Goal: Task Accomplishment & Management: Complete application form

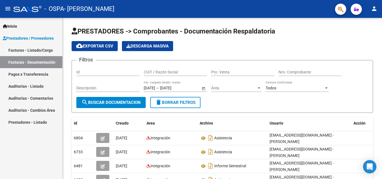
click at [44, 63] on link "Facturas - Documentación" at bounding box center [31, 62] width 62 height 12
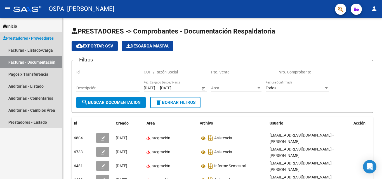
click at [15, 40] on span "Prestadores / Proveedores" at bounding box center [28, 38] width 51 height 6
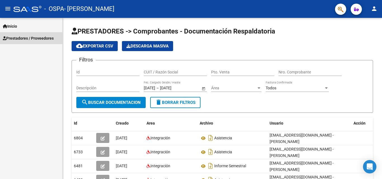
click at [15, 40] on span "Prestadores / Proveedores" at bounding box center [28, 38] width 51 height 6
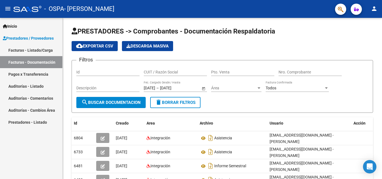
click at [18, 46] on link "Facturas - Listado/Carga" at bounding box center [31, 50] width 62 height 12
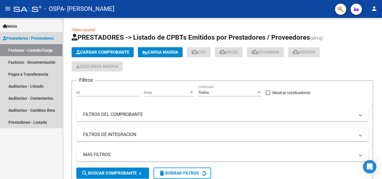
click at [26, 51] on link "Facturas - Listado/Carga" at bounding box center [31, 50] width 62 height 12
click at [114, 52] on span "Cargar Comprobante" at bounding box center [102, 52] width 53 height 5
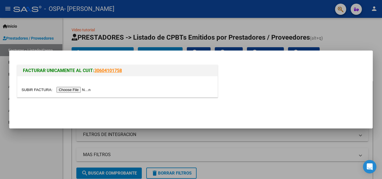
click at [65, 89] on input "file" at bounding box center [57, 90] width 71 height 6
click at [69, 89] on input "file" at bounding box center [57, 90] width 71 height 6
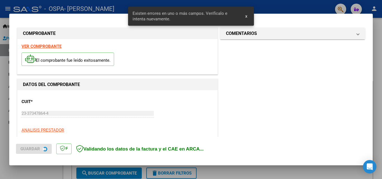
scroll to position [137, 0]
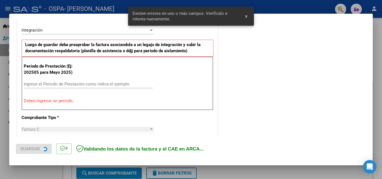
click at [70, 84] on input "Ingrese el Período de Prestación como indica el ejemplo" at bounding box center [88, 84] width 129 height 5
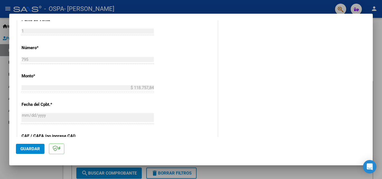
scroll to position [277, 0]
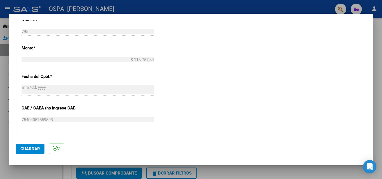
type input "202509"
click at [37, 153] on button "Guardar" at bounding box center [30, 149] width 29 height 10
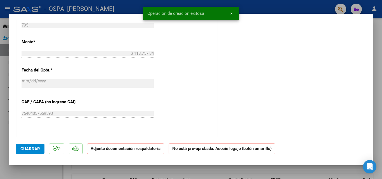
scroll to position [0, 0]
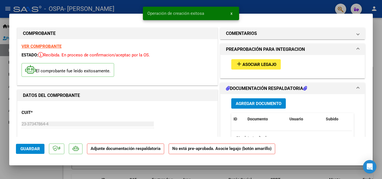
click at [273, 69] on button "add Asociar Legajo" at bounding box center [257, 64] width 50 height 10
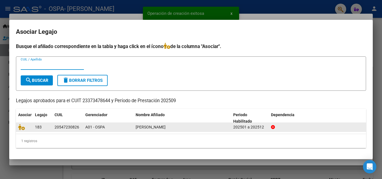
click at [43, 128] on div "183" at bounding box center [42, 127] width 15 height 6
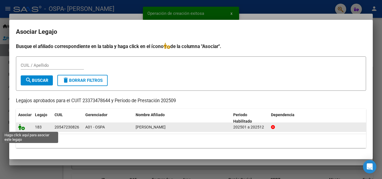
click at [24, 129] on icon at bounding box center [21, 127] width 7 height 6
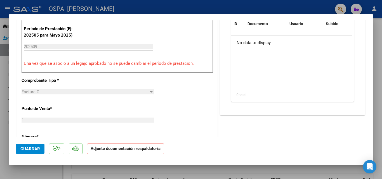
scroll to position [112, 0]
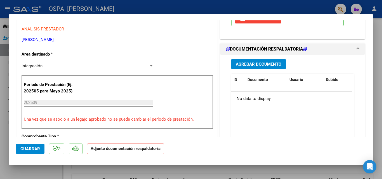
click at [249, 67] on span "Agregar Documento" at bounding box center [259, 64] width 46 height 5
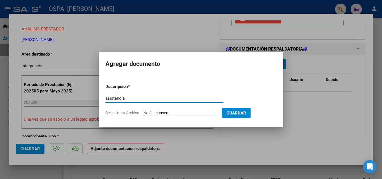
type input "asistencia"
click at [185, 112] on input "Seleccionar Archivo" at bounding box center [181, 113] width 74 height 5
type input "C:\fakepath\asistencia aron 09.pdf"
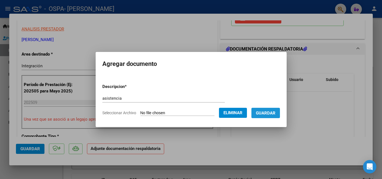
click at [266, 115] on span "Guardar" at bounding box center [266, 113] width 20 height 5
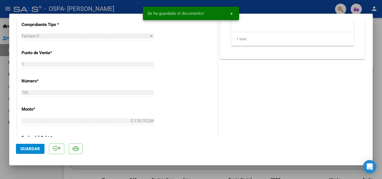
scroll to position [252, 0]
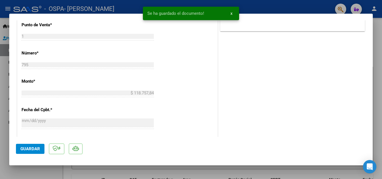
click at [31, 149] on span "Guardar" at bounding box center [30, 149] width 20 height 5
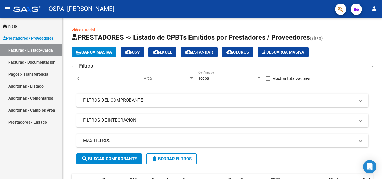
click at [47, 64] on link "Facturas - Documentación" at bounding box center [31, 62] width 62 height 12
